Goal: Information Seeking & Learning: Learn about a topic

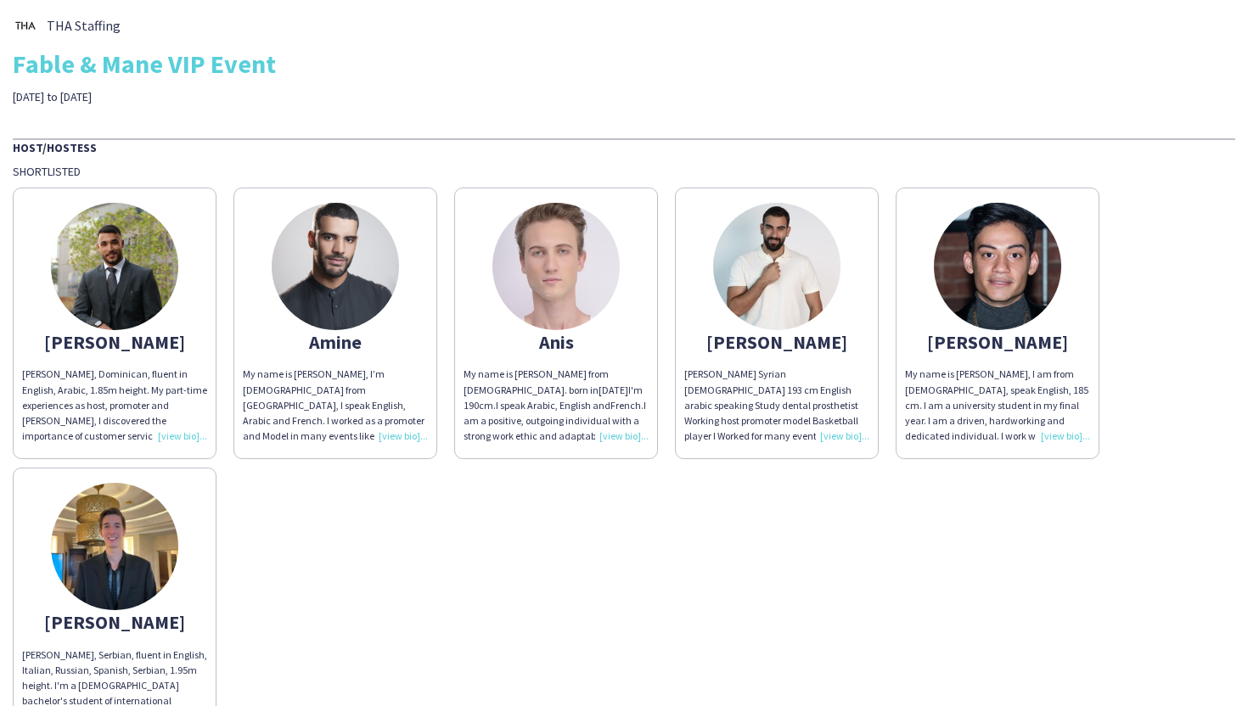
click at [190, 437] on div "[PERSON_NAME], Dominican, fluent in English, Arabic, 1.85m height. My part-time…" at bounding box center [114, 405] width 185 height 77
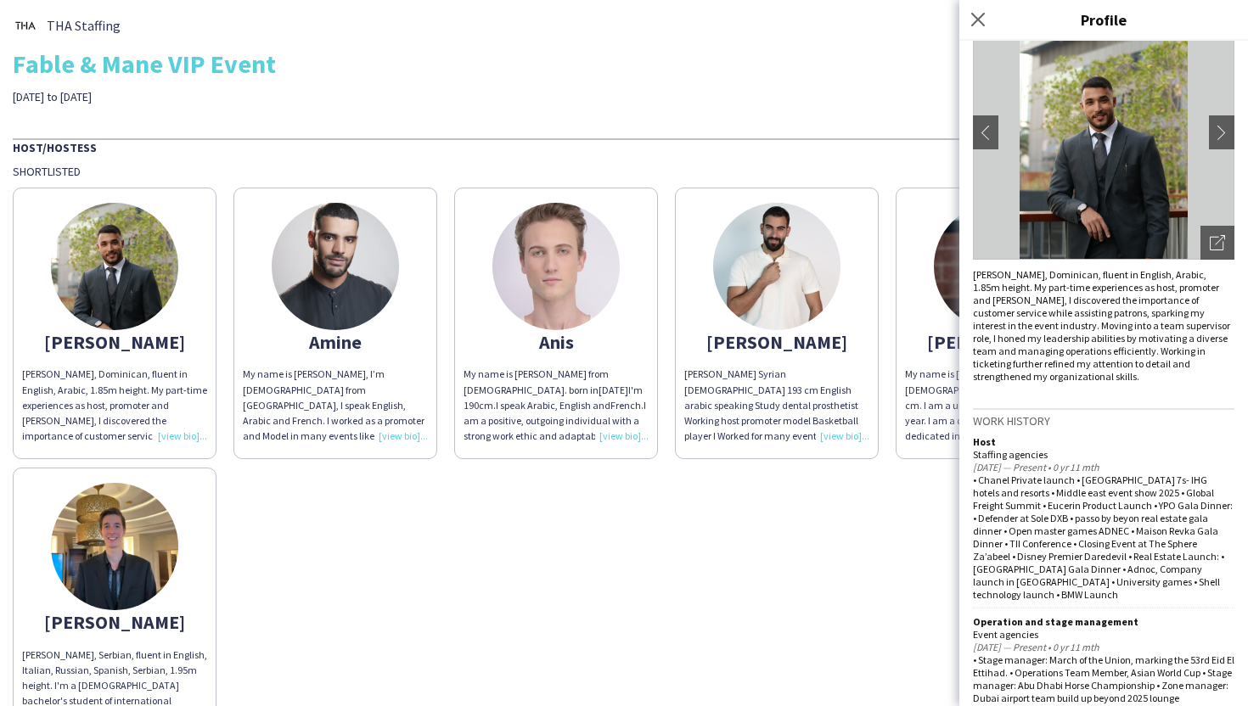
scroll to position [109, 0]
click at [1213, 135] on app-icon "chevron-right" at bounding box center [1222, 129] width 24 height 15
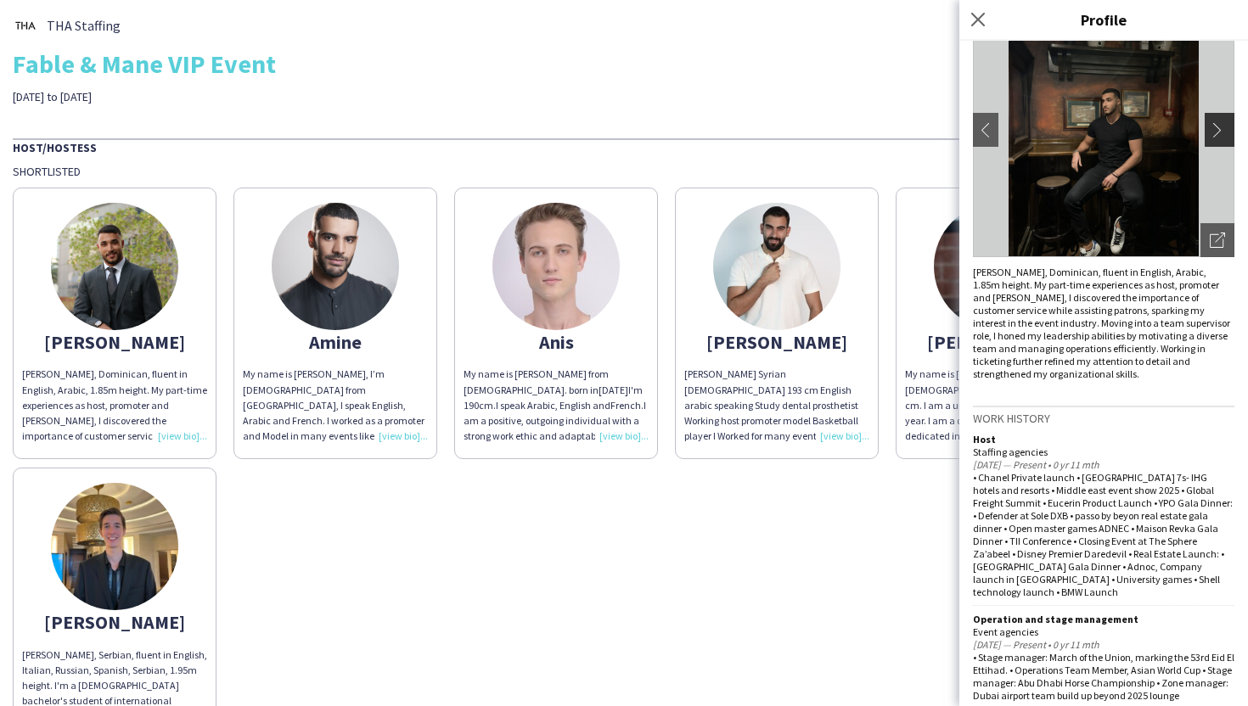
click at [1216, 138] on button "chevron-right" at bounding box center [1222, 130] width 34 height 34
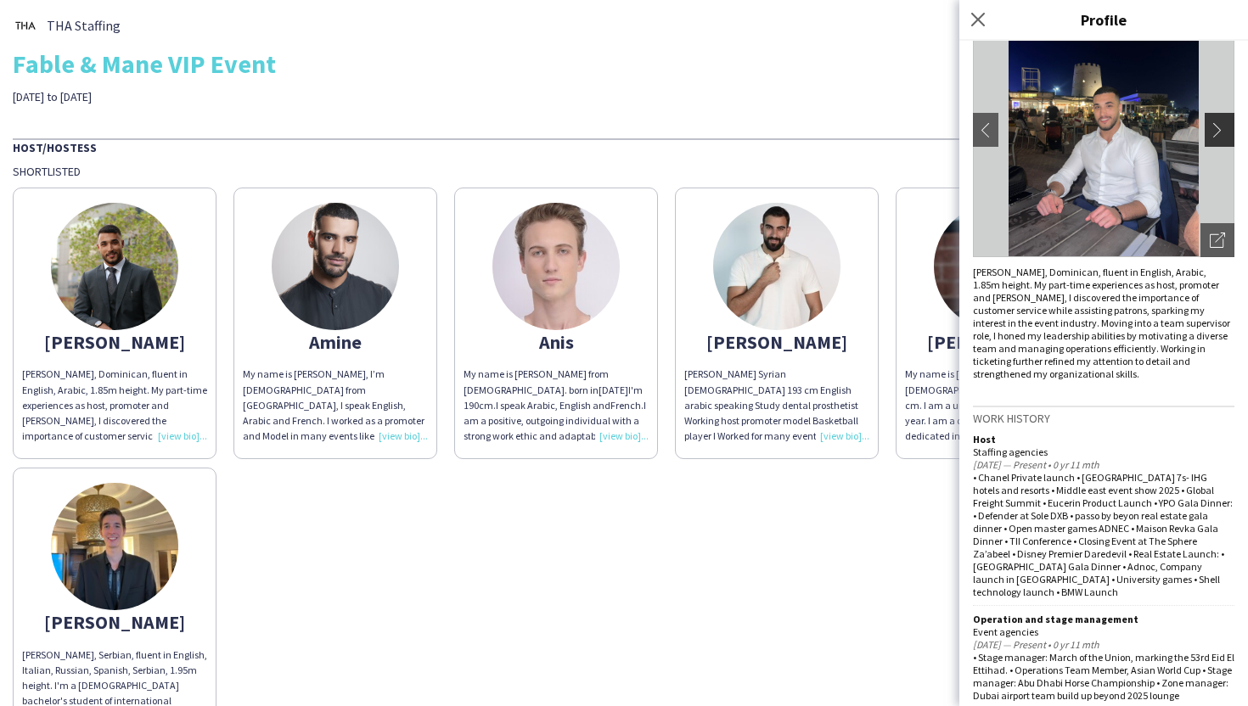
click at [1216, 135] on app-icon "chevron-right" at bounding box center [1222, 129] width 24 height 15
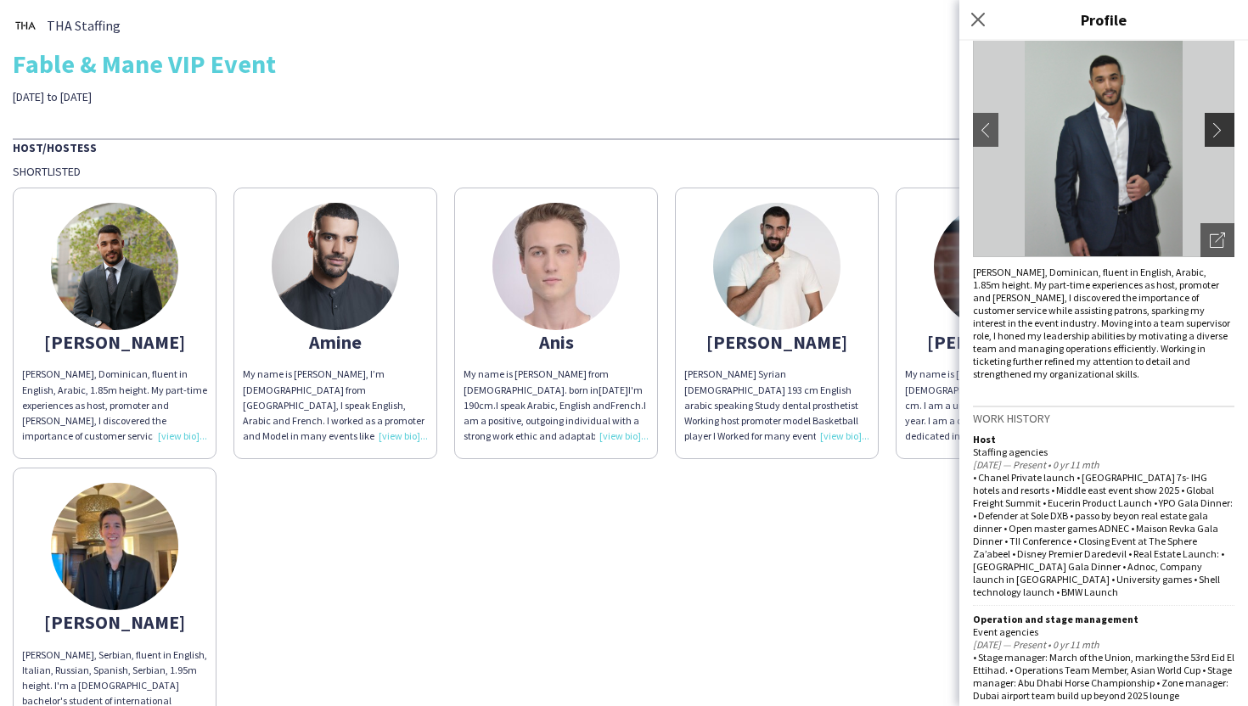
click at [1216, 135] on app-icon "chevron-right" at bounding box center [1222, 129] width 24 height 15
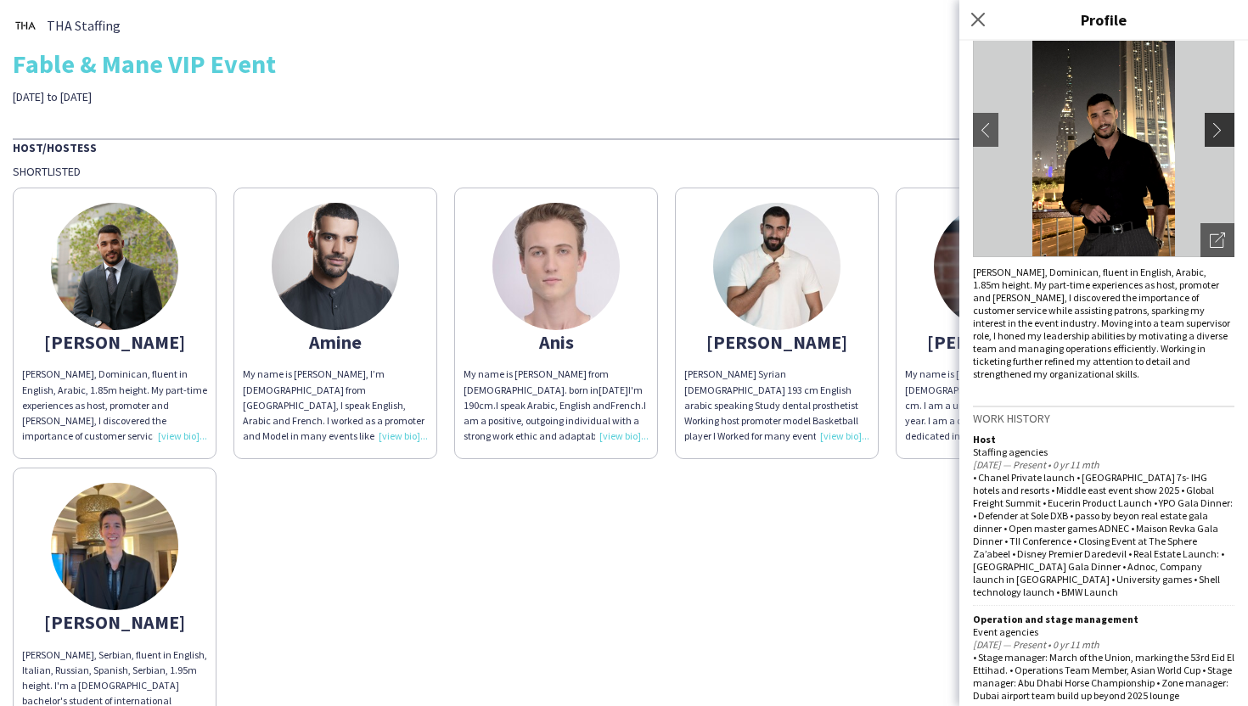
click at [1216, 135] on app-icon "chevron-right" at bounding box center [1222, 129] width 24 height 15
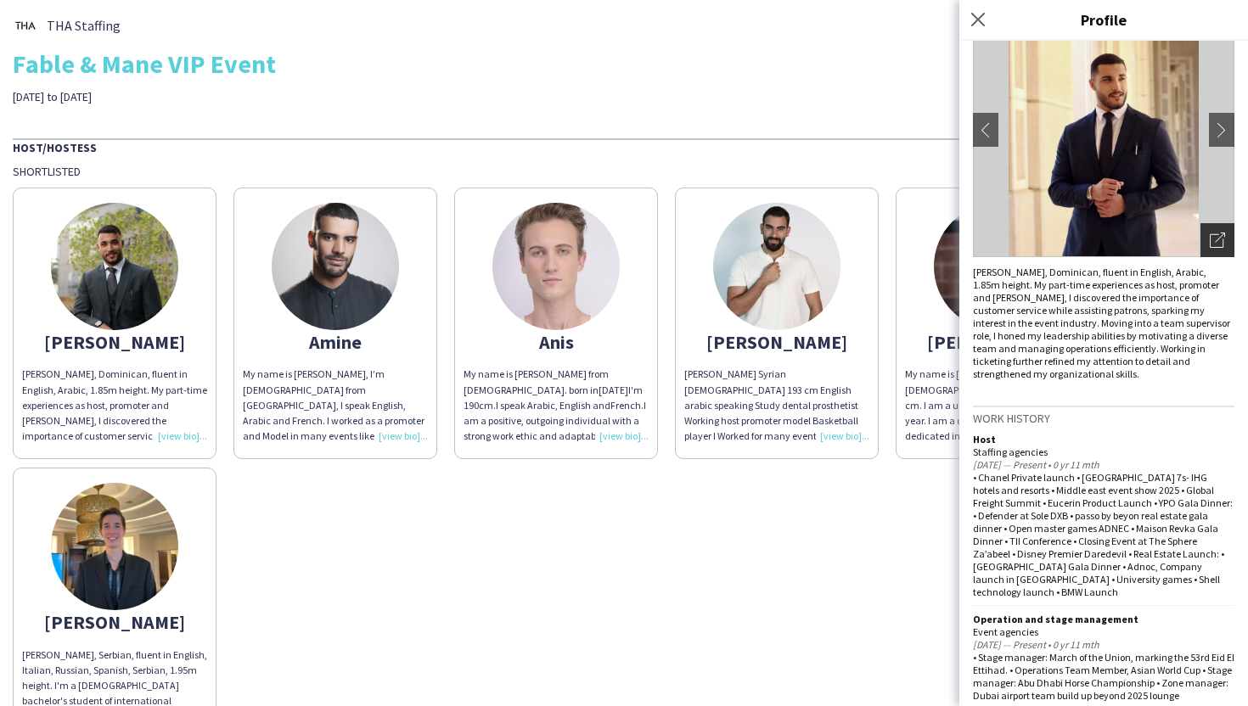
click at [1219, 236] on icon "Open photos pop-in" at bounding box center [1217, 240] width 15 height 15
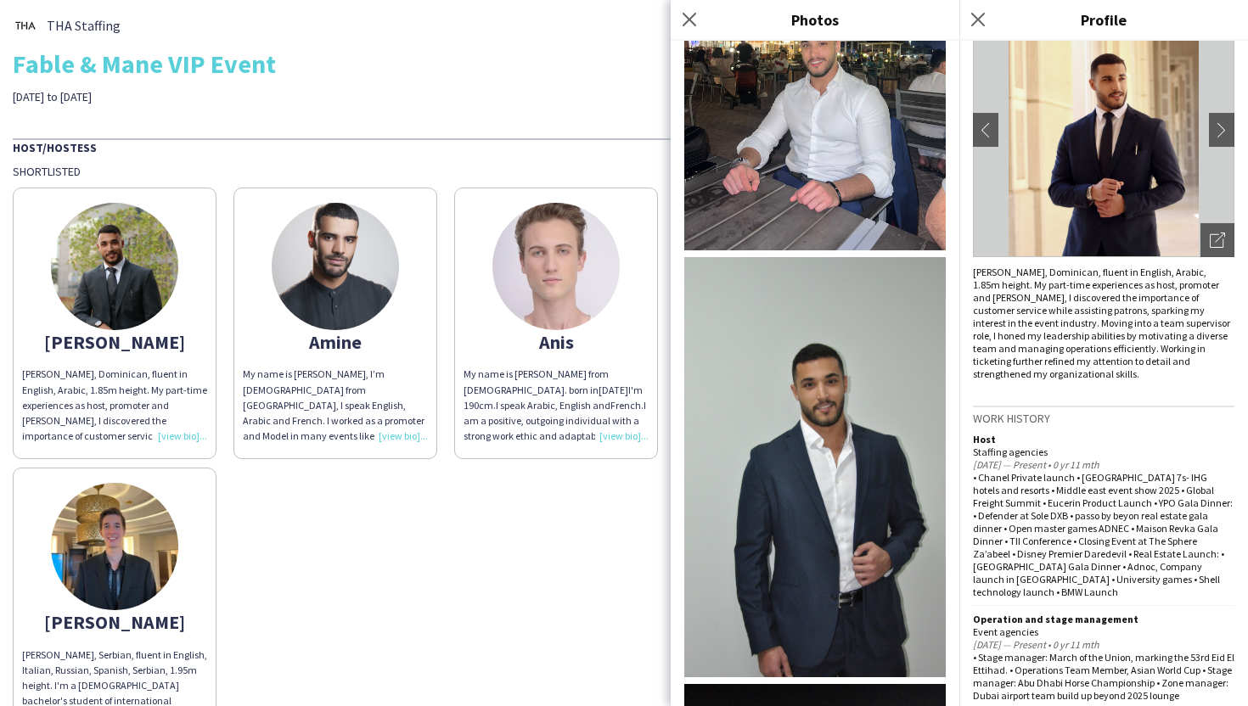
scroll to position [1048, 0]
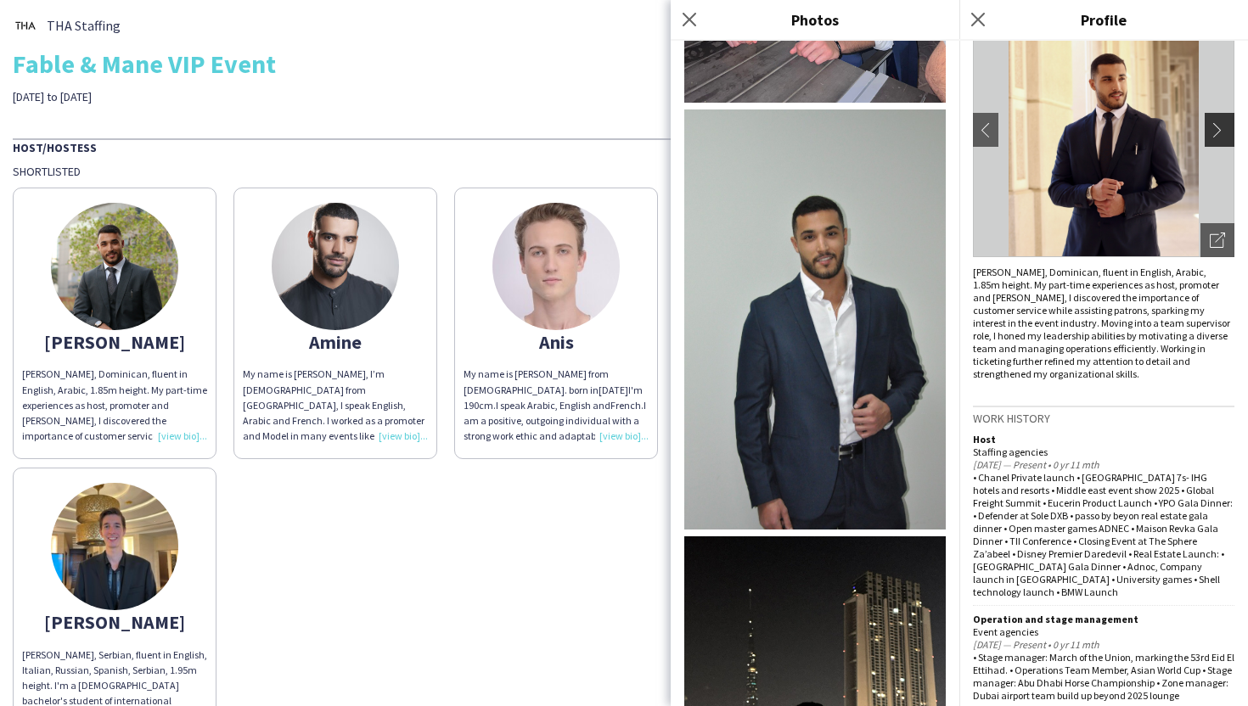
click at [1223, 126] on app-icon "chevron-right" at bounding box center [1222, 129] width 24 height 15
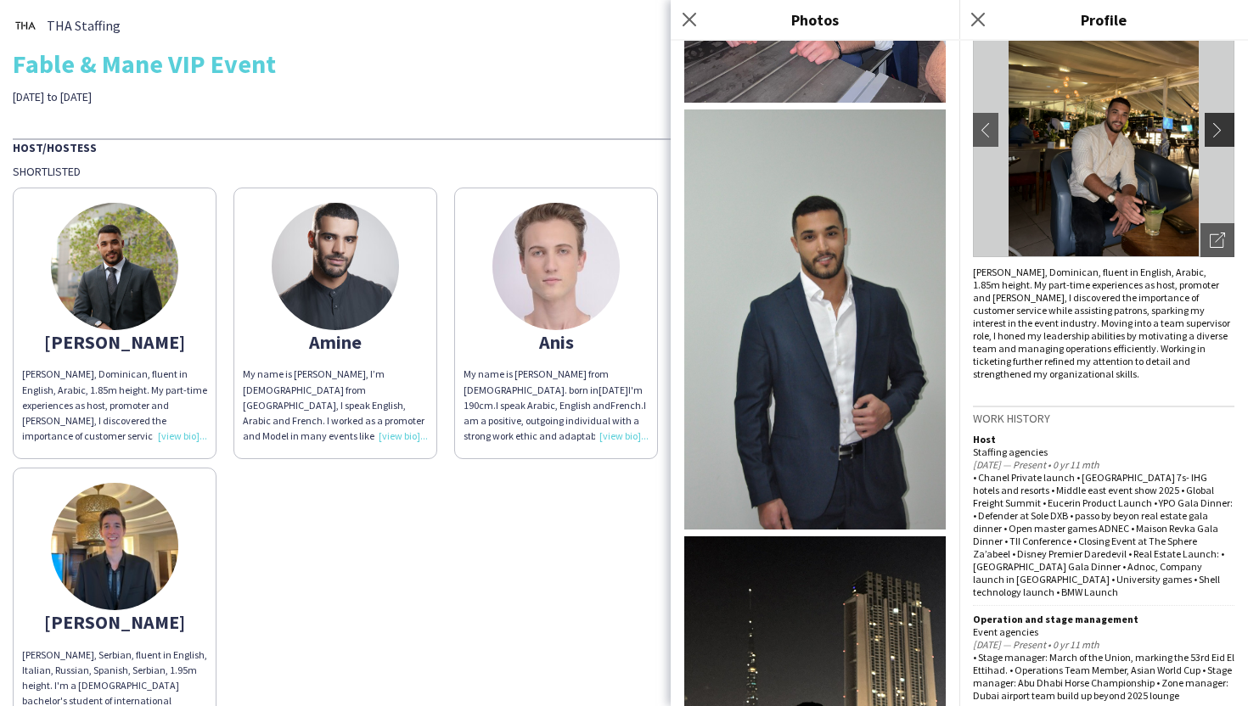
click at [1223, 127] on app-icon "chevron-right" at bounding box center [1222, 129] width 24 height 15
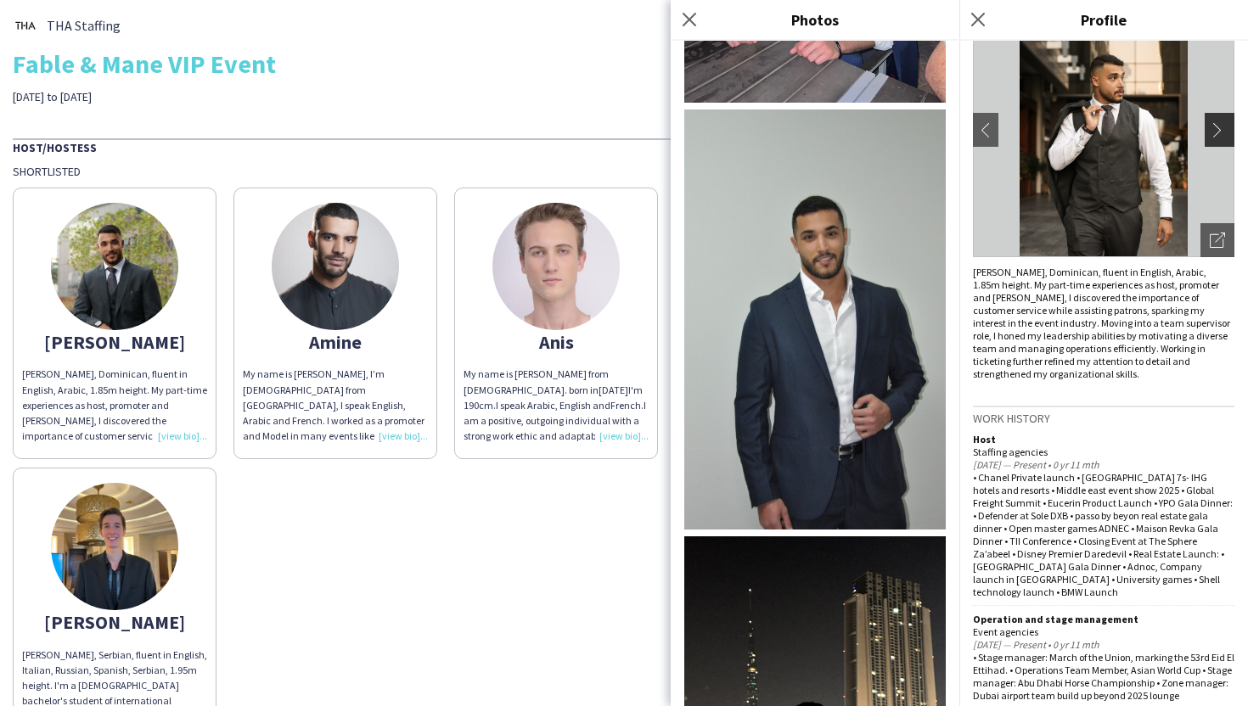
click at [1223, 127] on app-icon "chevron-right" at bounding box center [1222, 129] width 24 height 15
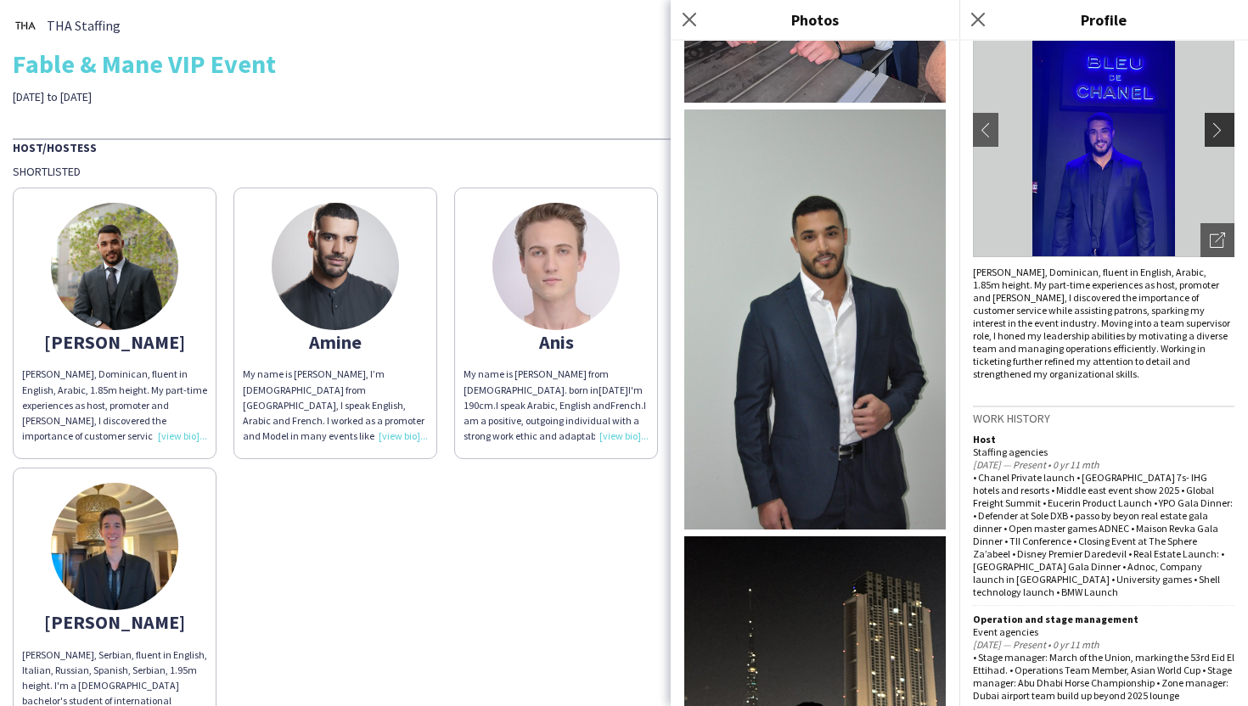
click at [1223, 127] on app-icon "chevron-right" at bounding box center [1222, 129] width 24 height 15
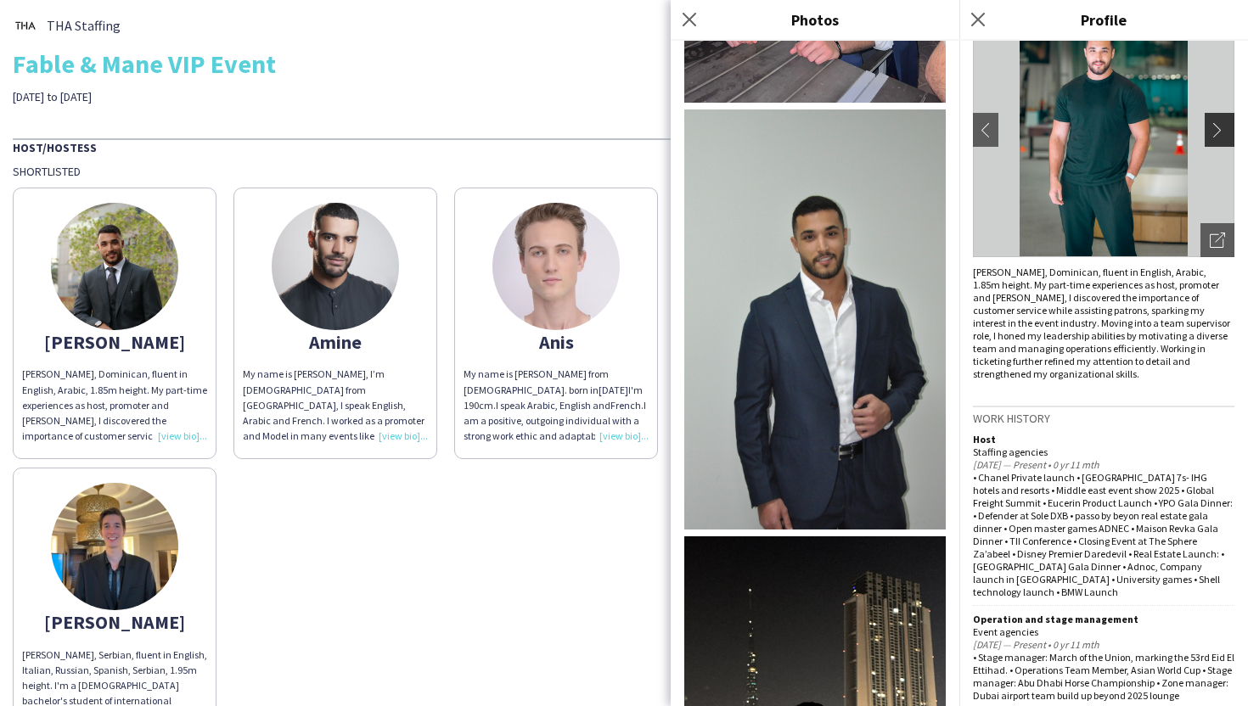
click at [1223, 127] on app-icon "chevron-right" at bounding box center [1222, 129] width 24 height 15
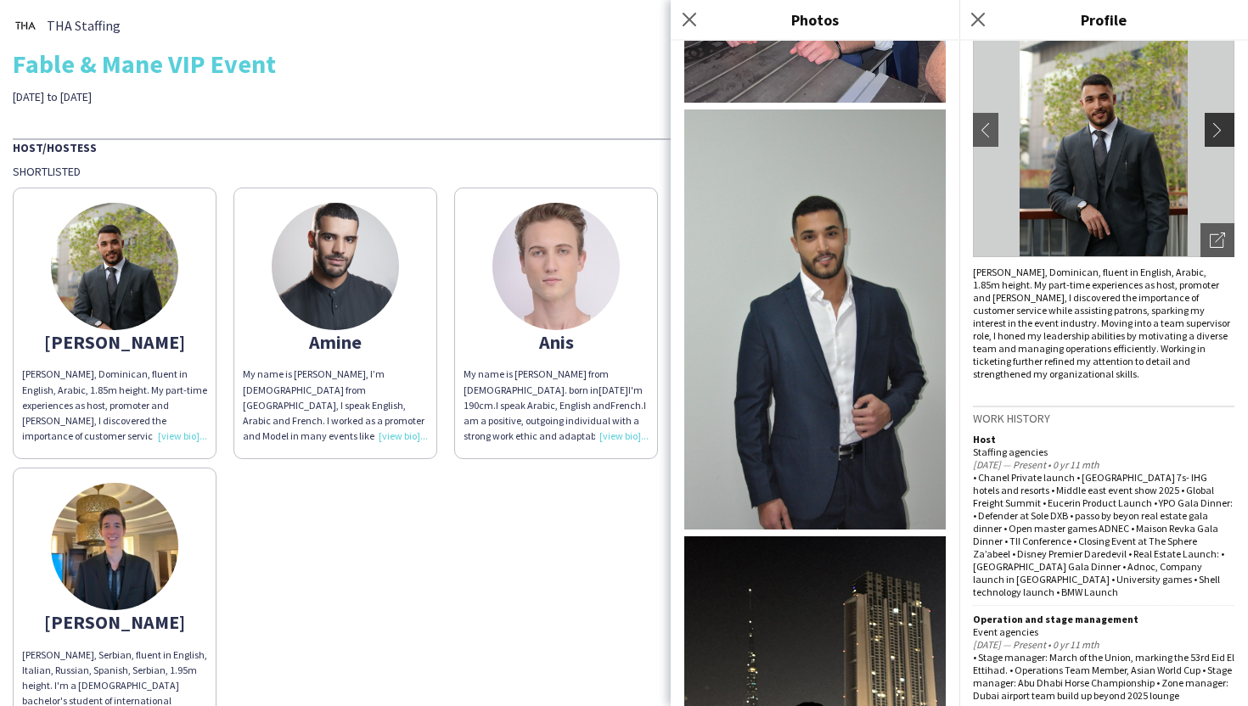
click at [1223, 130] on app-icon "chevron-right" at bounding box center [1222, 129] width 24 height 15
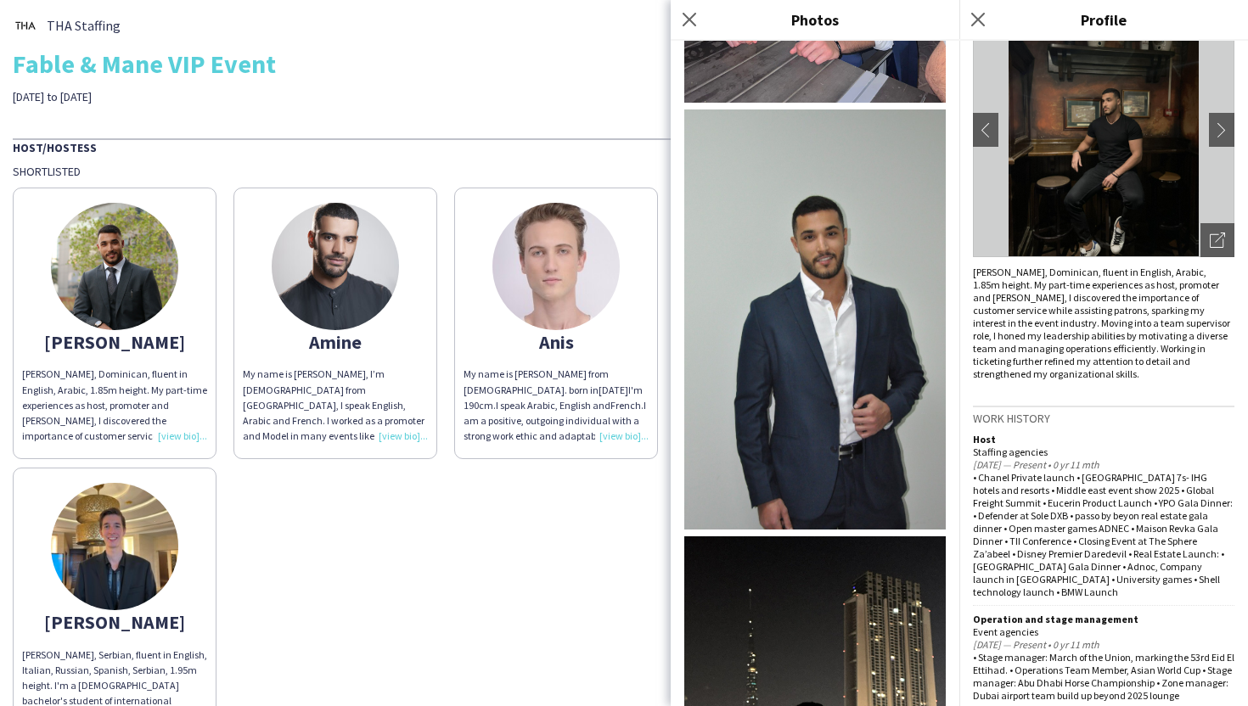
click at [346, 345] on div "Amine" at bounding box center [335, 341] width 185 height 15
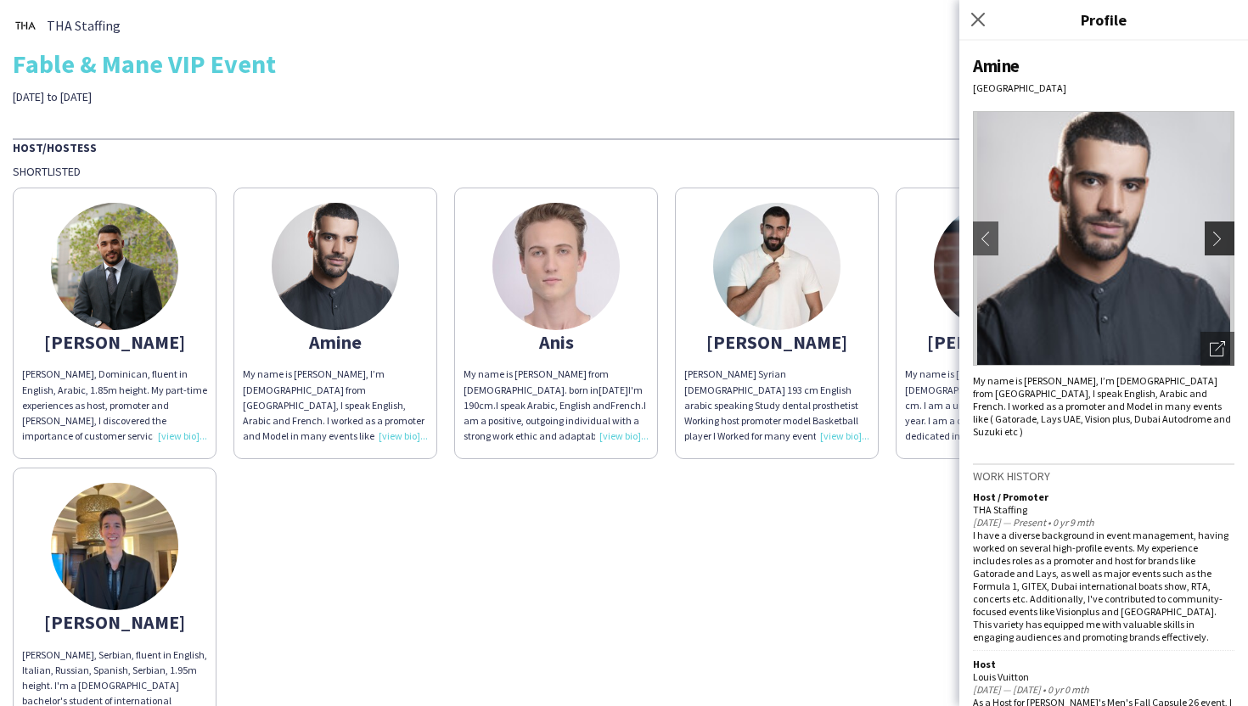
click at [1216, 231] on app-icon "chevron-right" at bounding box center [1222, 238] width 24 height 15
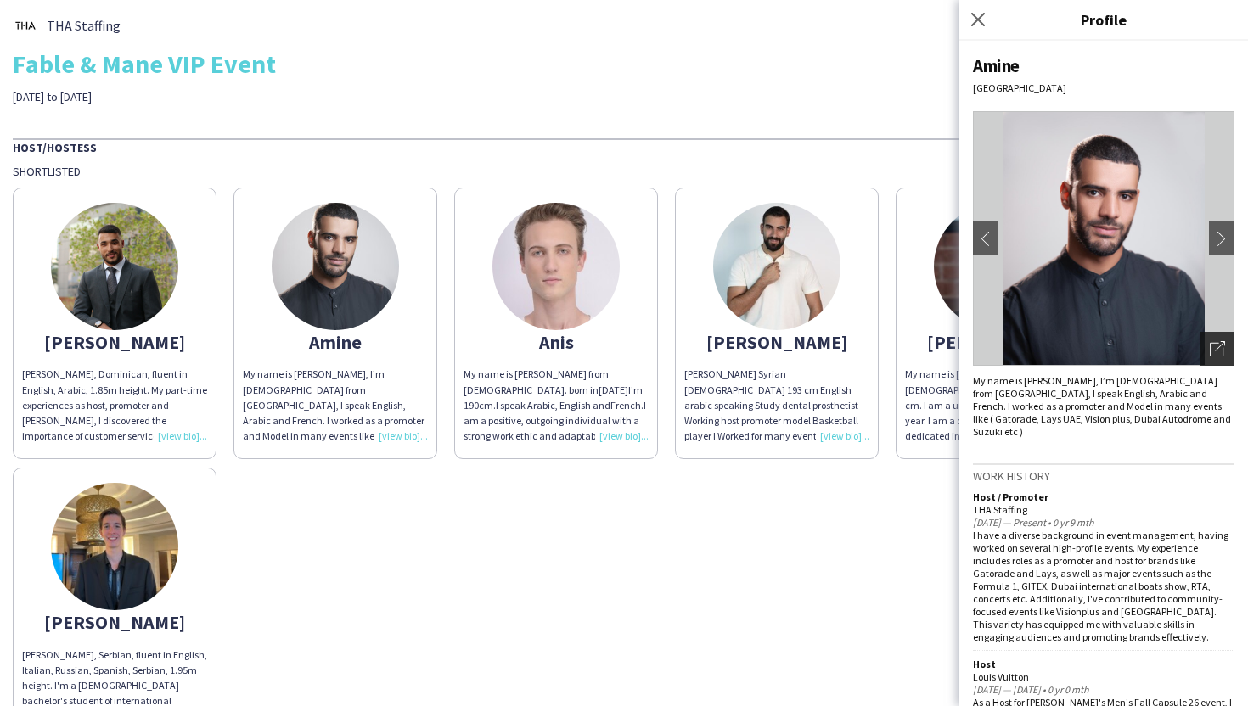
click at [1220, 341] on icon "Open photos pop-in" at bounding box center [1217, 348] width 15 height 15
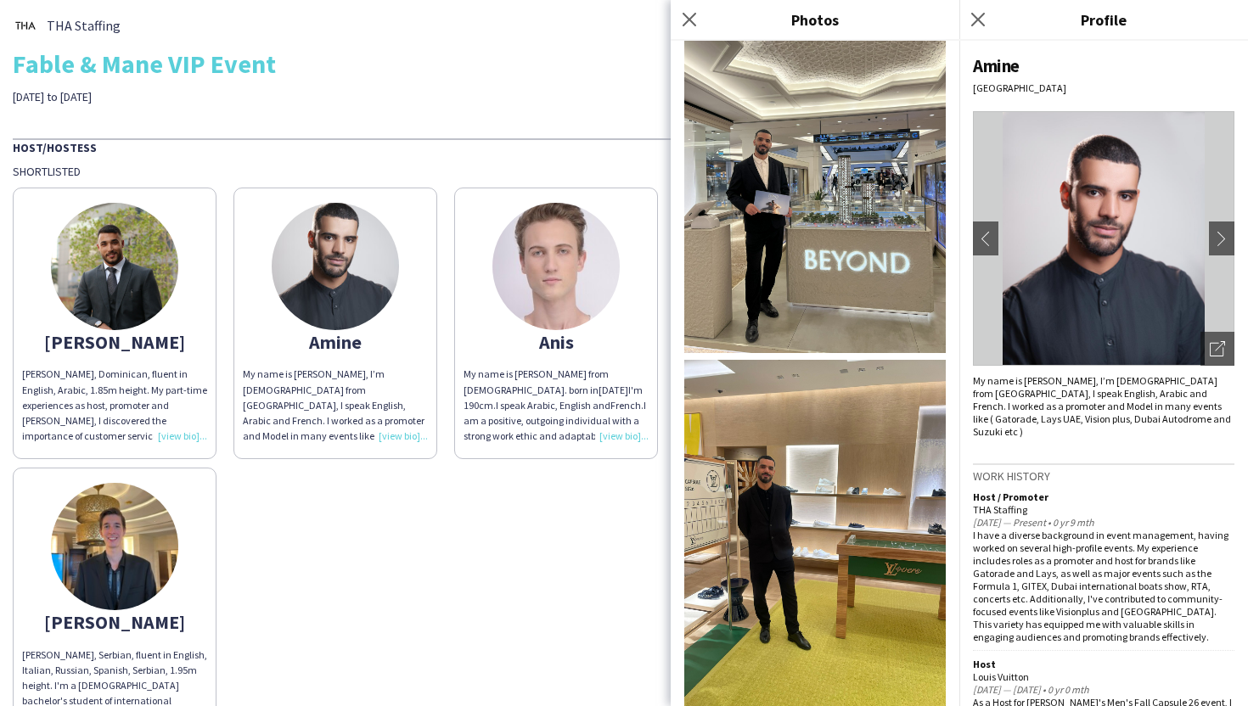
scroll to position [1306, 0]
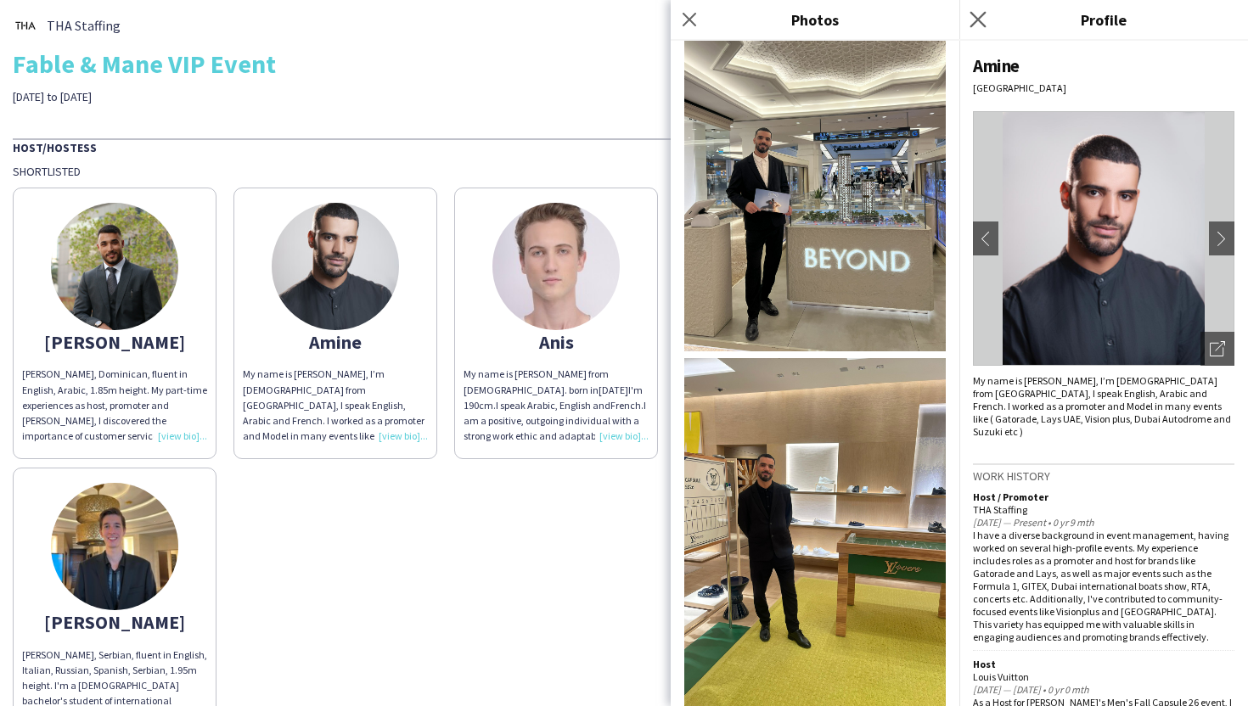
click at [986, 13] on app-icon "Close pop-in" at bounding box center [978, 20] width 25 height 25
